Goal: Task Accomplishment & Management: Manage account settings

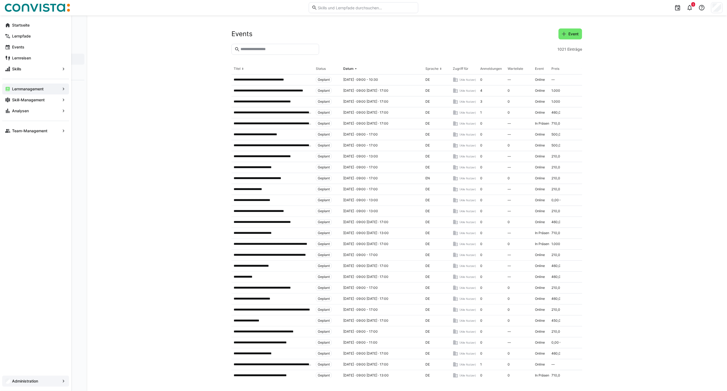
click at [46, 376] on div "Administration" at bounding box center [35, 381] width 67 height 11
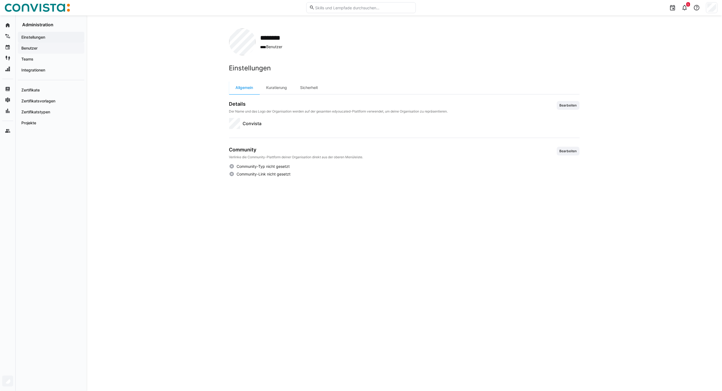
click at [0, 0] on app-navigation-label "Benutzer" at bounding box center [0, 0] width 0 height 0
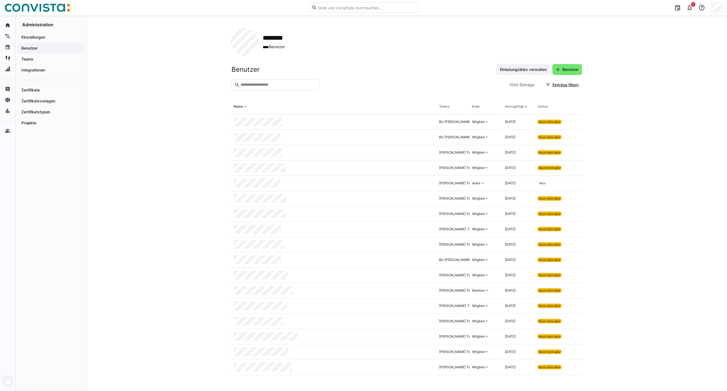
click at [261, 88] on eds-input at bounding box center [276, 84] width 88 height 11
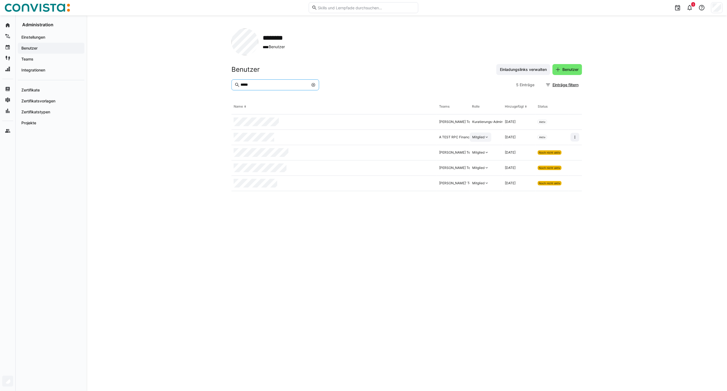
click at [483, 136] on div "Mitglied" at bounding box center [478, 137] width 12 height 4
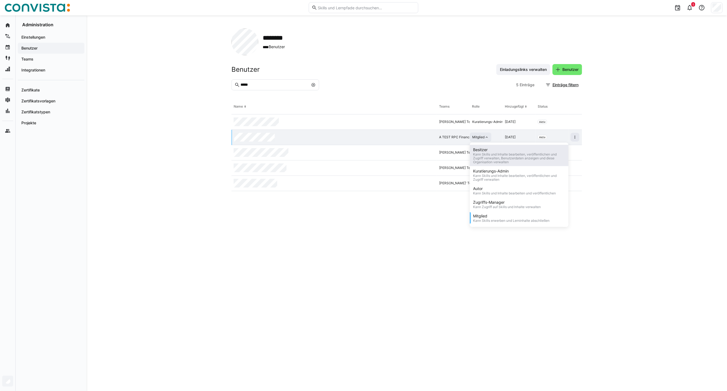
click at [488, 155] on div "Kann Skills und Inhalte bearbeiten, veröffentlichen und Zugriff verwalten, Benu…" at bounding box center [519, 159] width 92 height 12
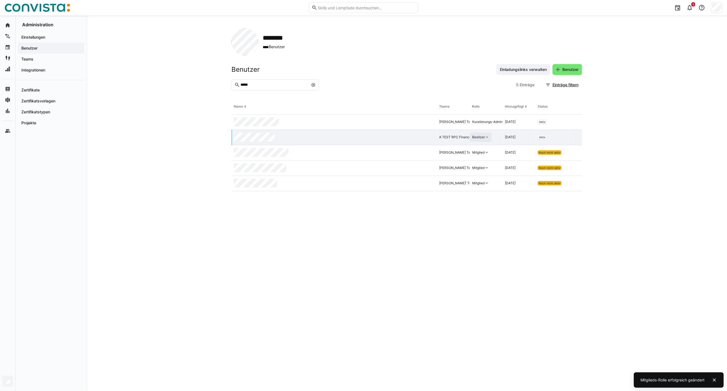
click at [246, 84] on input "*****" at bounding box center [274, 84] width 68 height 5
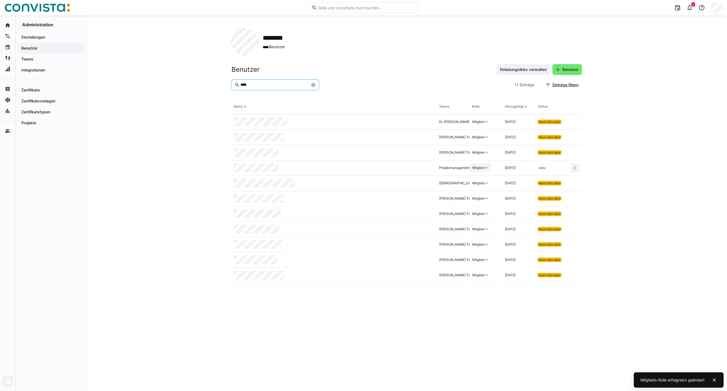
type input "****"
click at [476, 169] on div "Mitglied" at bounding box center [478, 168] width 12 height 4
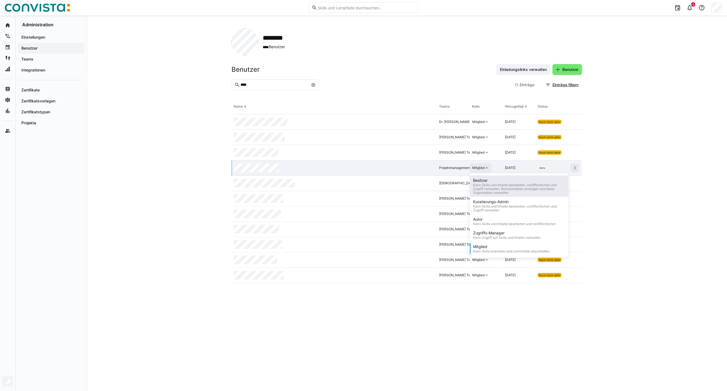
click at [492, 183] on div "Kann Skills und Inhalte bearbeiten, veröffentlichen und Zugriff verwalten, Benu…" at bounding box center [519, 189] width 92 height 12
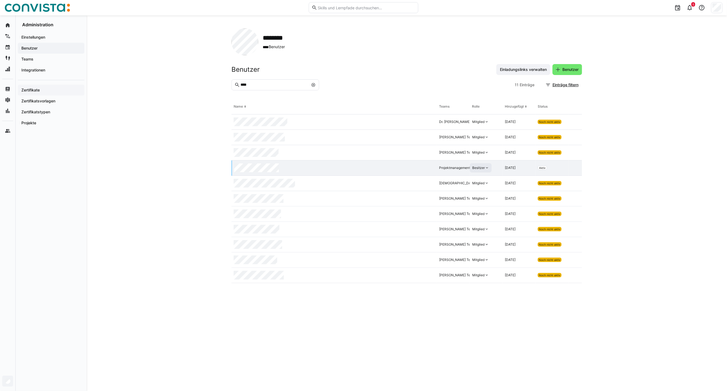
click at [33, 93] on div "Zertifikate" at bounding box center [51, 90] width 67 height 11
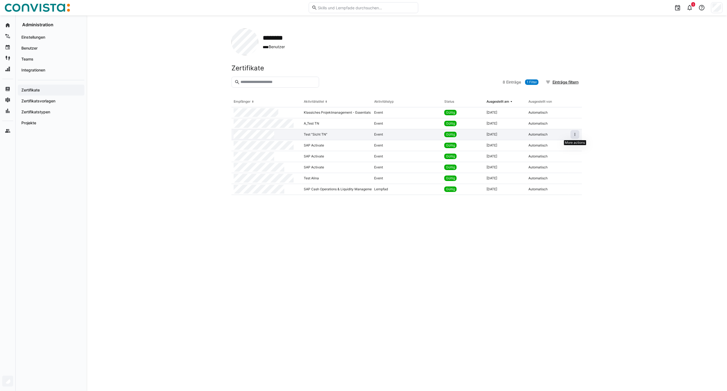
click at [574, 133] on eds-icon at bounding box center [575, 134] width 4 height 4
click at [562, 156] on div "Zertifikat widerrufen" at bounding box center [559, 155] width 36 height 4
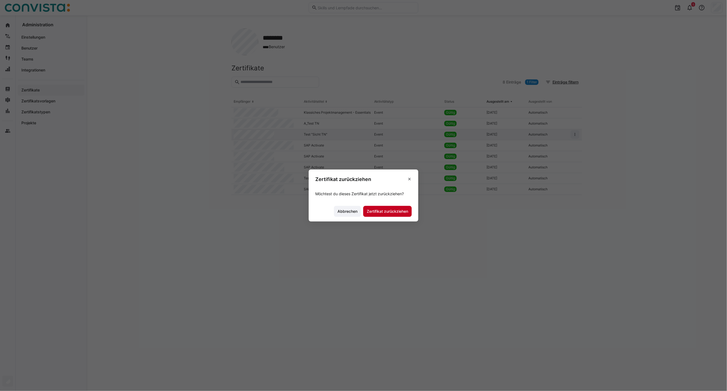
click at [387, 214] on span "Zertifikat zurückziehen" at bounding box center [387, 211] width 43 height 5
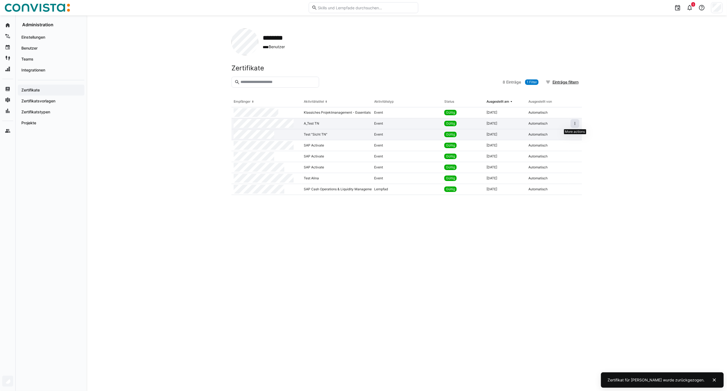
click at [576, 124] on eds-icon at bounding box center [575, 123] width 4 height 4
click at [578, 124] on span at bounding box center [575, 123] width 9 height 9
click at [564, 144] on div "Zertifikat widerrufen" at bounding box center [559, 144] width 36 height 4
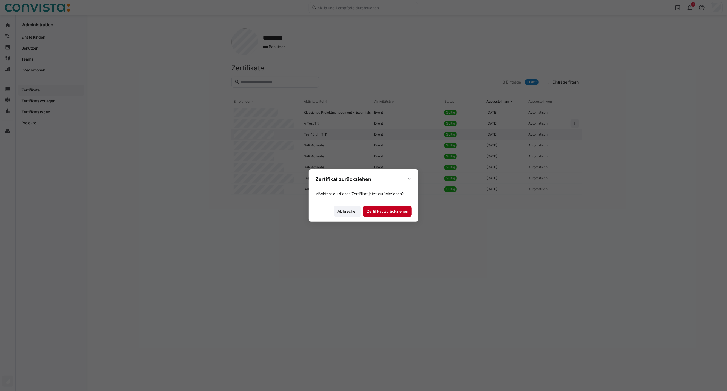
click at [397, 213] on span "Zertifikat zurückziehen" at bounding box center [387, 211] width 43 height 5
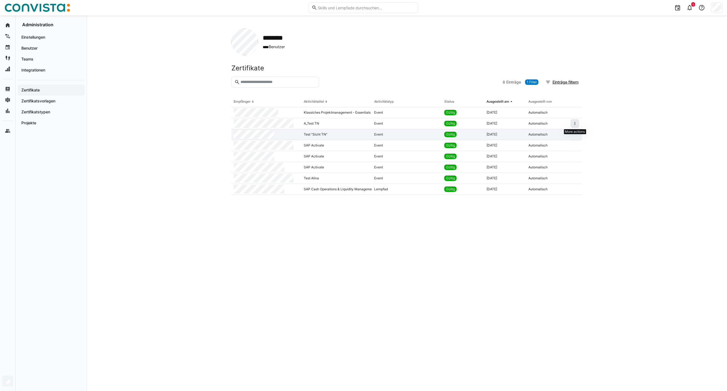
click at [576, 122] on eds-icon at bounding box center [575, 123] width 4 height 4
click at [561, 144] on div "Zertifikat widerrufen" at bounding box center [559, 144] width 36 height 4
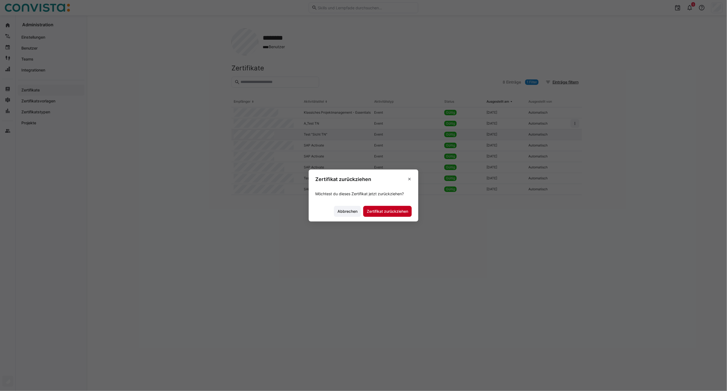
click at [396, 212] on span "Zertifikat zurückziehen" at bounding box center [387, 211] width 43 height 5
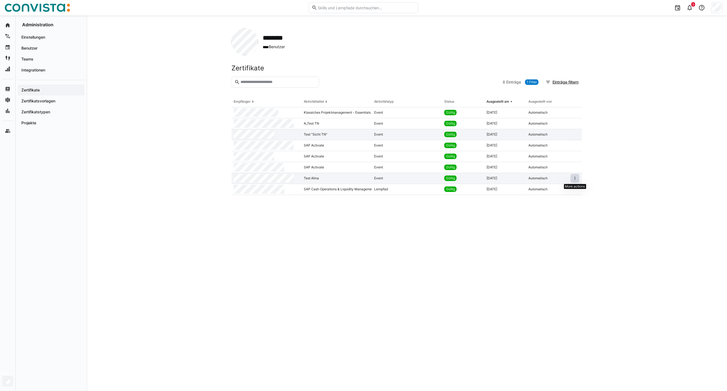
click at [575, 179] on eds-icon at bounding box center [575, 178] width 4 height 4
click at [560, 200] on div "Zertifikat widerrufen" at bounding box center [559, 199] width 36 height 4
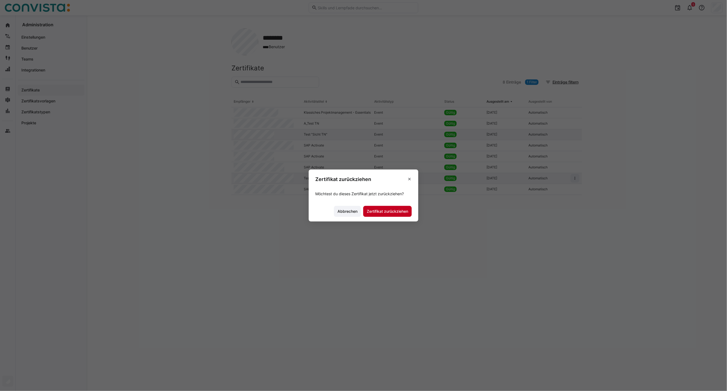
click at [393, 210] on span "Zertifikat zurückziehen" at bounding box center [387, 211] width 43 height 5
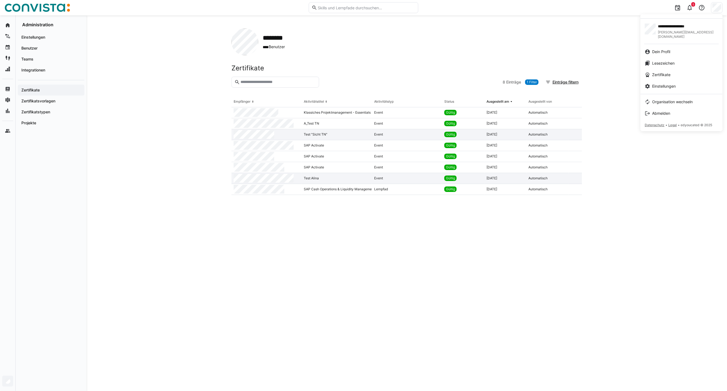
click at [305, 243] on div at bounding box center [363, 195] width 727 height 391
click at [575, 121] on eds-icon at bounding box center [575, 123] width 4 height 4
click at [562, 142] on div "Zertifikat widerrufen" at bounding box center [559, 144] width 36 height 4
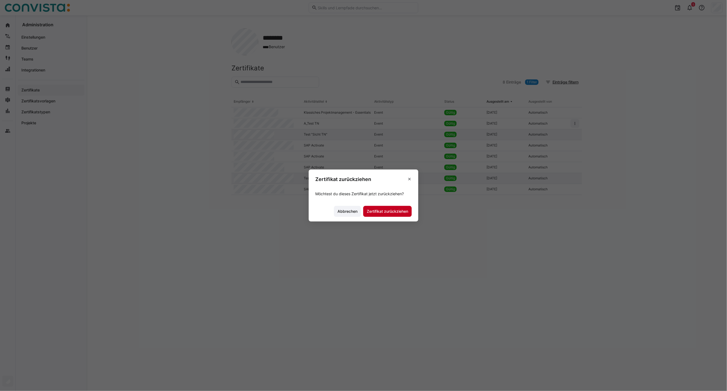
click at [395, 211] on span "Zertifikat zurückziehen" at bounding box center [387, 211] width 43 height 5
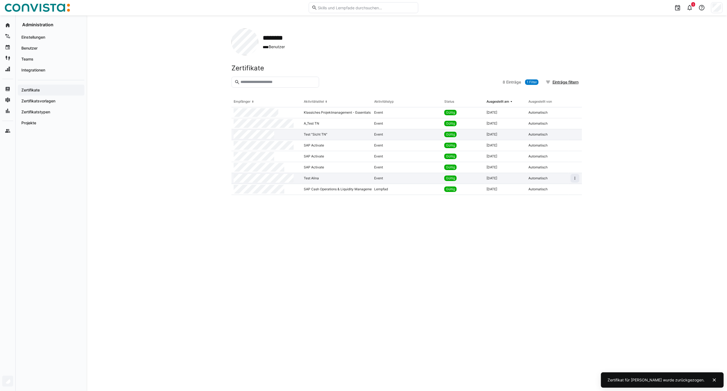
click at [633, 133] on div "******** **** Benutzer Zertifikate 8 Einträge 1 Filter Einträge filtern Empfäng…" at bounding box center [407, 203] width 641 height 376
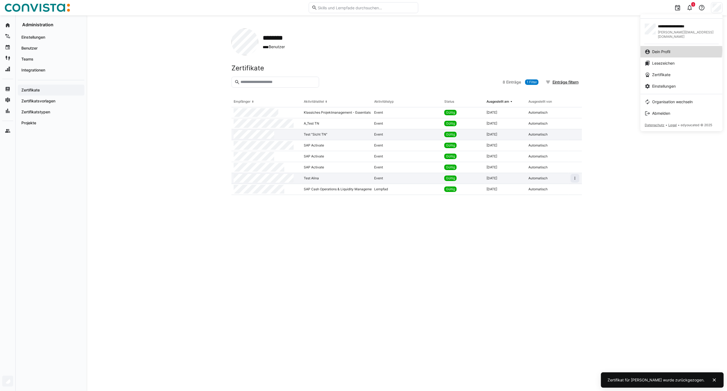
click at [677, 49] on div "Dein Profil" at bounding box center [681, 51] width 73 height 5
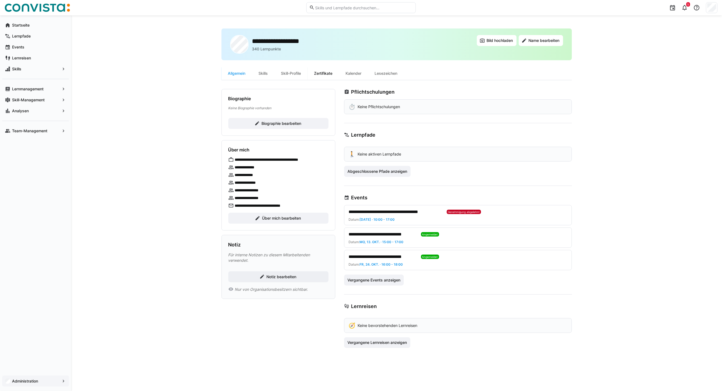
click at [327, 75] on div "Zertifikate" at bounding box center [324, 73] width 32 height 13
